Goal: Task Accomplishment & Management: Manage account settings

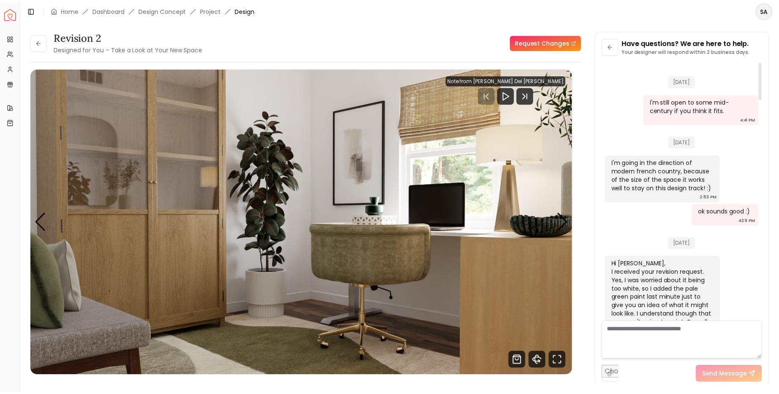
scroll to position [2074, 0]
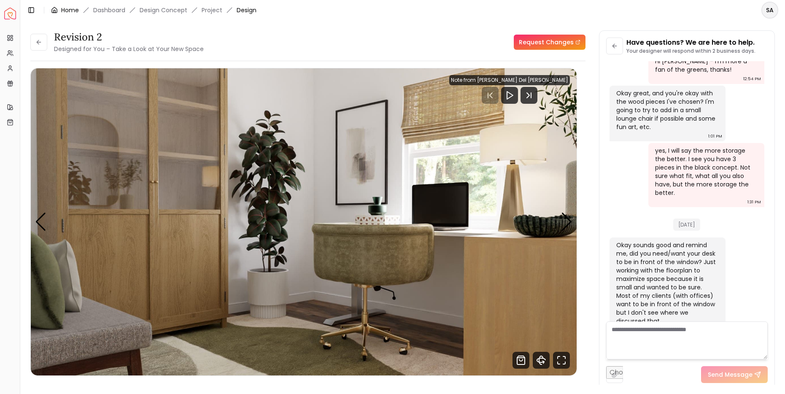
click at [70, 12] on link "Home" at bounding box center [70, 10] width 18 height 8
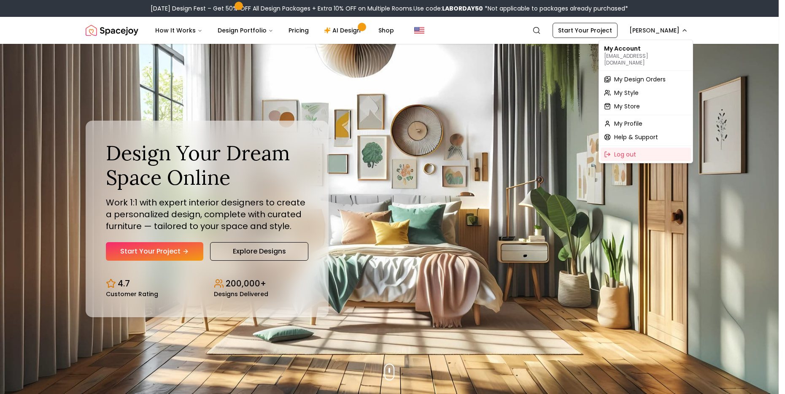
click at [645, 48] on div "My Account sarahaleclaire@gmail.com" at bounding box center [646, 55] width 90 height 27
click at [628, 53] on p "sarahaleclaire@gmail.com" at bounding box center [646, 60] width 84 height 14
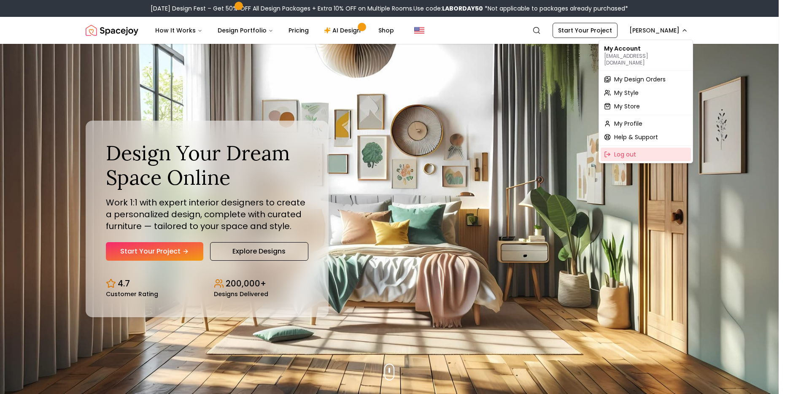
click at [647, 148] on div "Log out" at bounding box center [646, 155] width 90 height 14
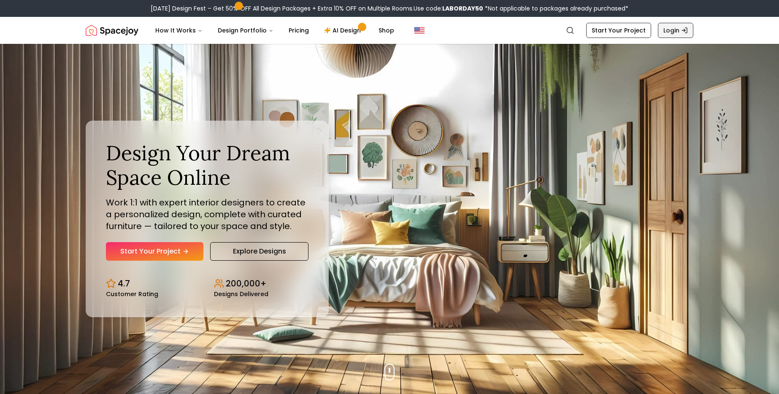
click at [677, 32] on link "Login" at bounding box center [675, 30] width 35 height 15
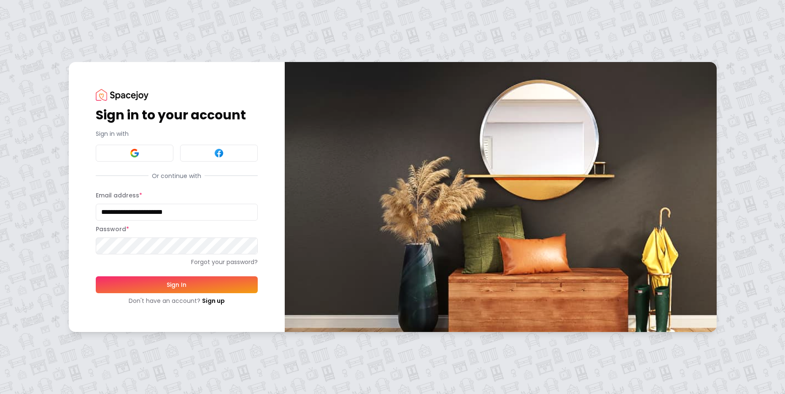
click at [271, 268] on div "**********" at bounding box center [177, 197] width 216 height 270
drag, startPoint x: 166, startPoint y: 286, endPoint x: 192, endPoint y: 280, distance: 26.8
click at [166, 287] on button "Sign In" at bounding box center [177, 284] width 162 height 17
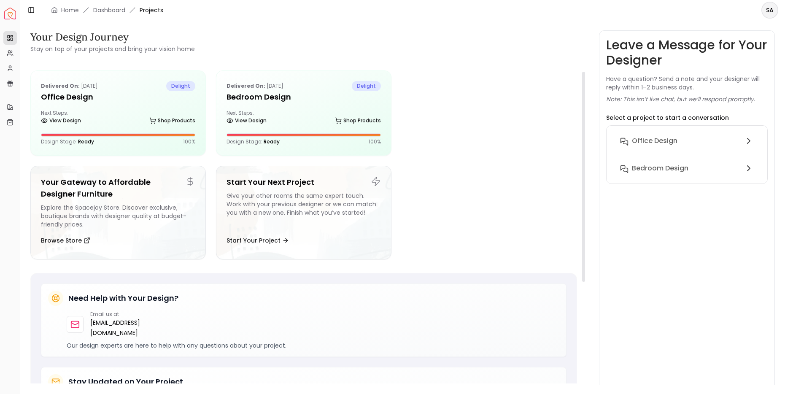
scroll to position [7, 0]
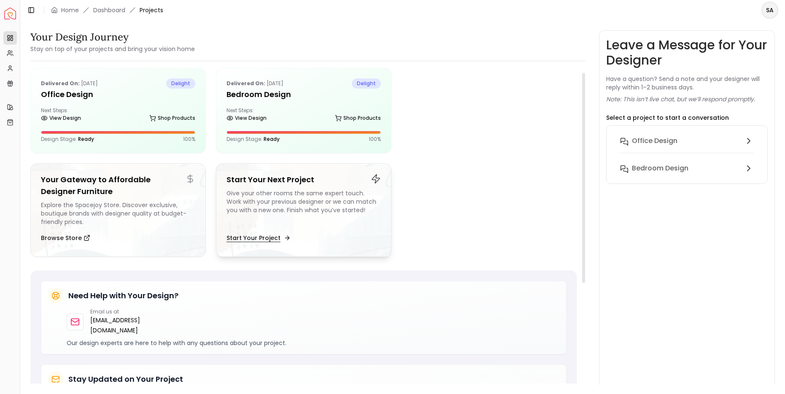
click at [276, 237] on button "Start Your Project" at bounding box center [258, 238] width 62 height 17
